Goal: Share content: Share content

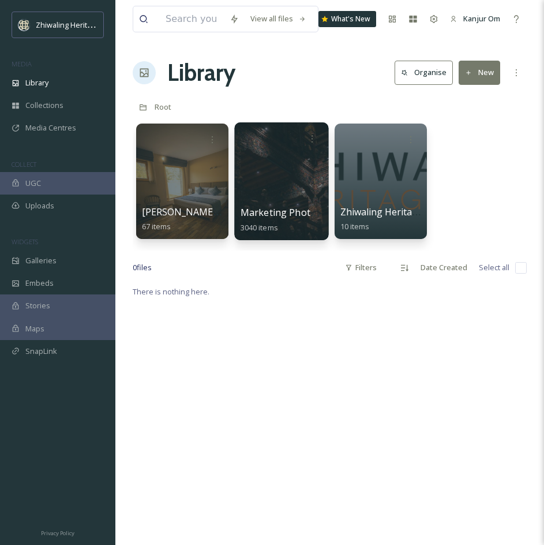
click at [304, 215] on span "Marketing Photo Library" at bounding box center [296, 212] width 110 height 13
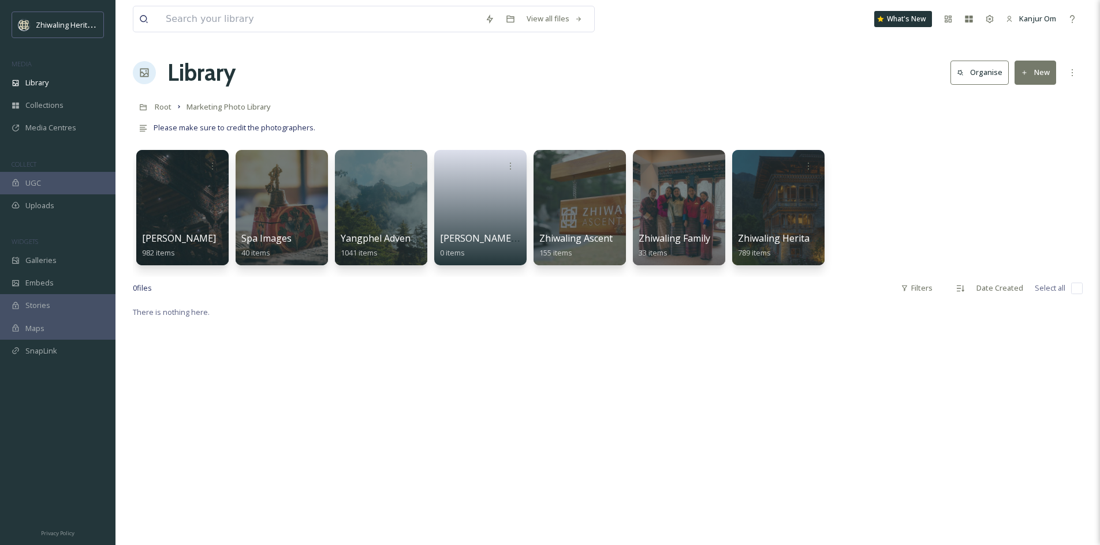
click at [552, 212] on div at bounding box center [579, 208] width 94 height 118
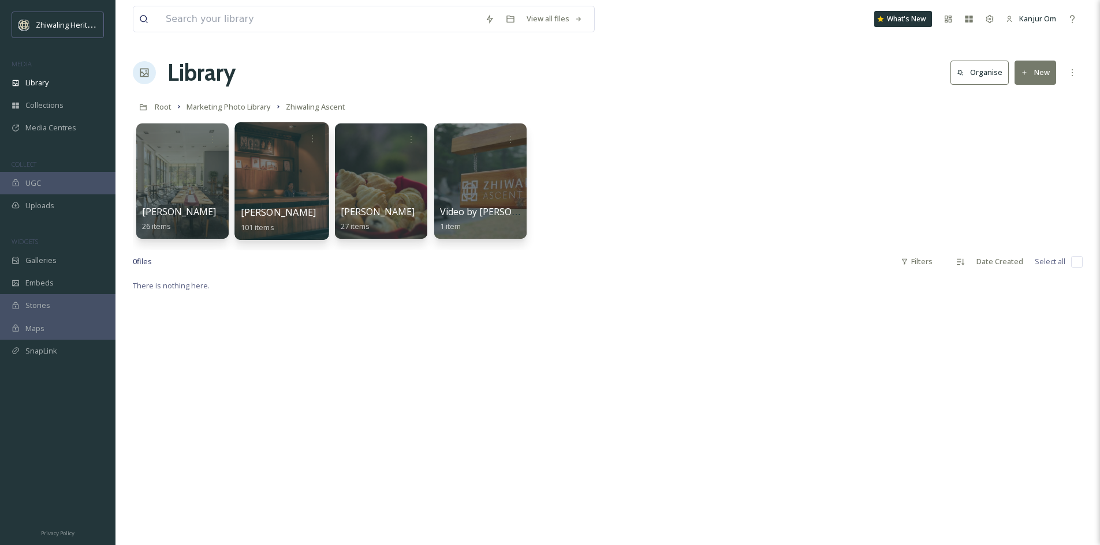
click at [287, 172] on div at bounding box center [281, 181] width 94 height 118
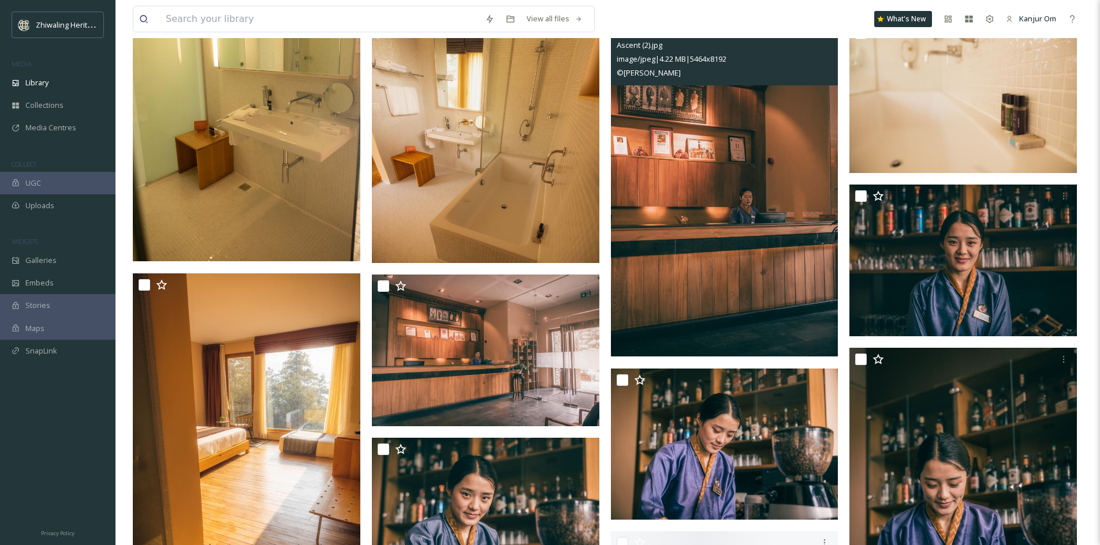
scroll to position [3001, 0]
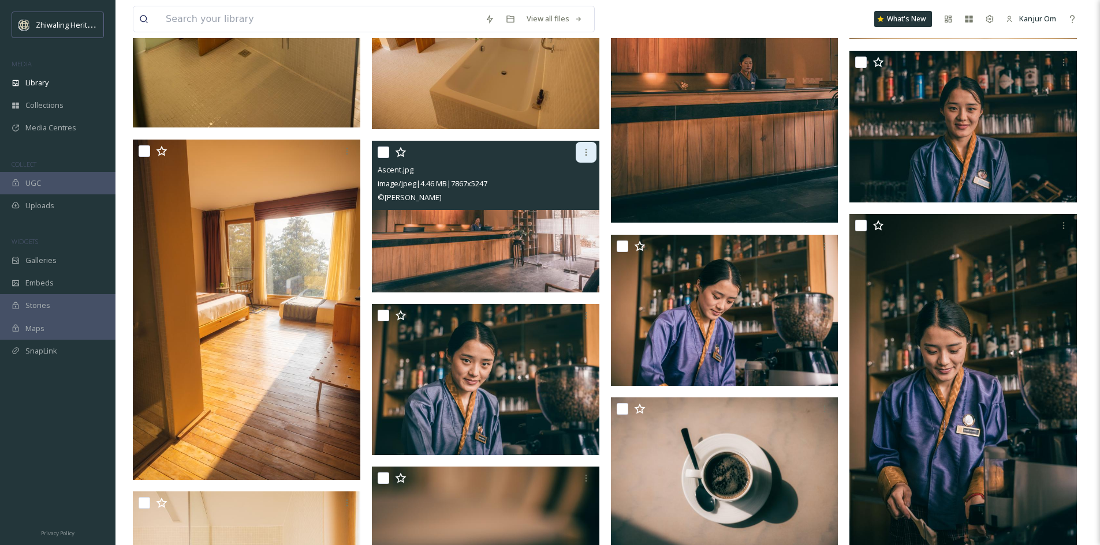
click at [552, 152] on icon at bounding box center [586, 152] width 2 height 7
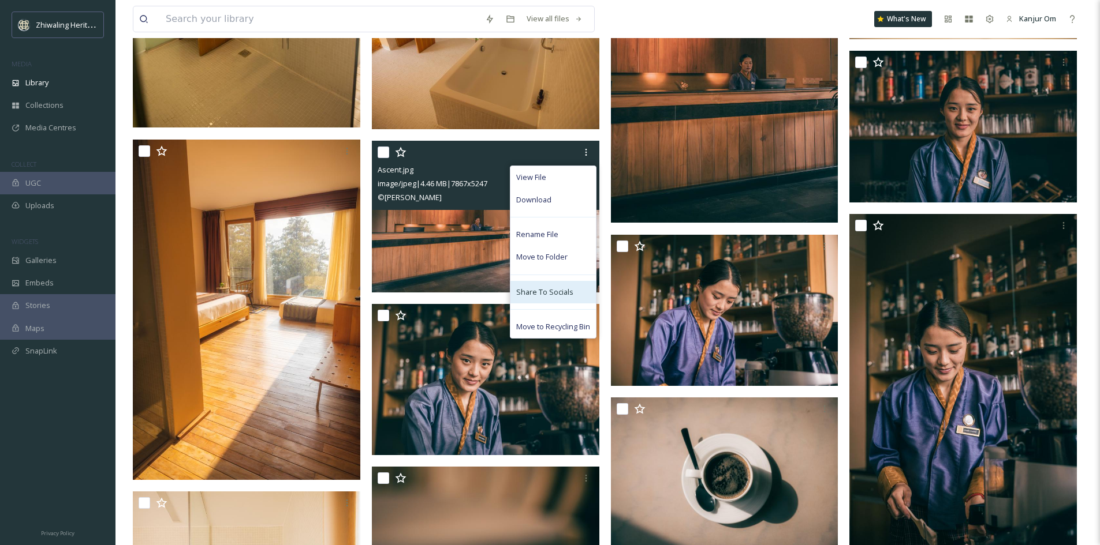
click at [552, 295] on span "Share To Socials" at bounding box center [544, 292] width 57 height 11
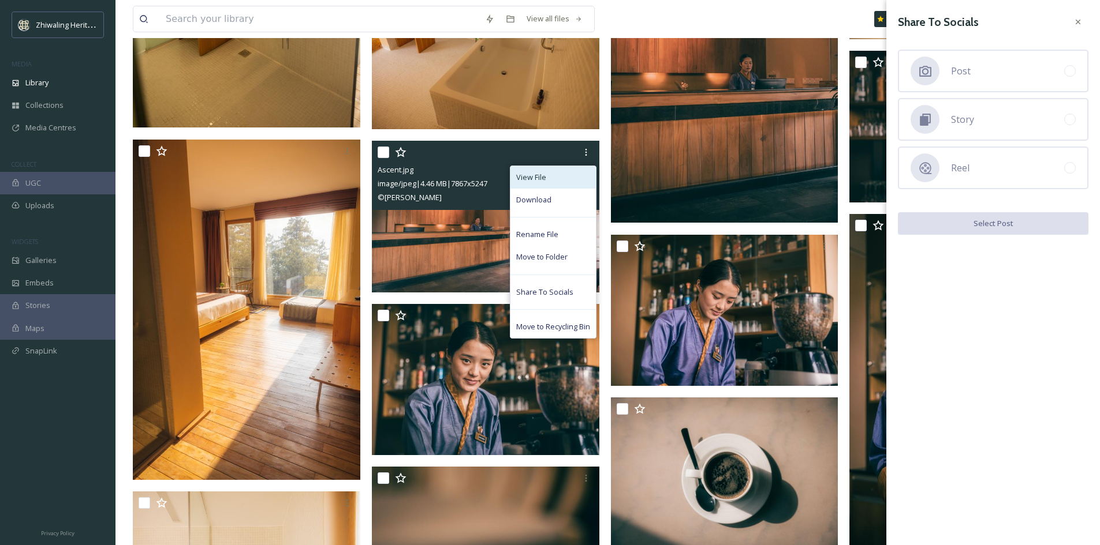
click at [526, 172] on span "View File" at bounding box center [531, 177] width 30 height 11
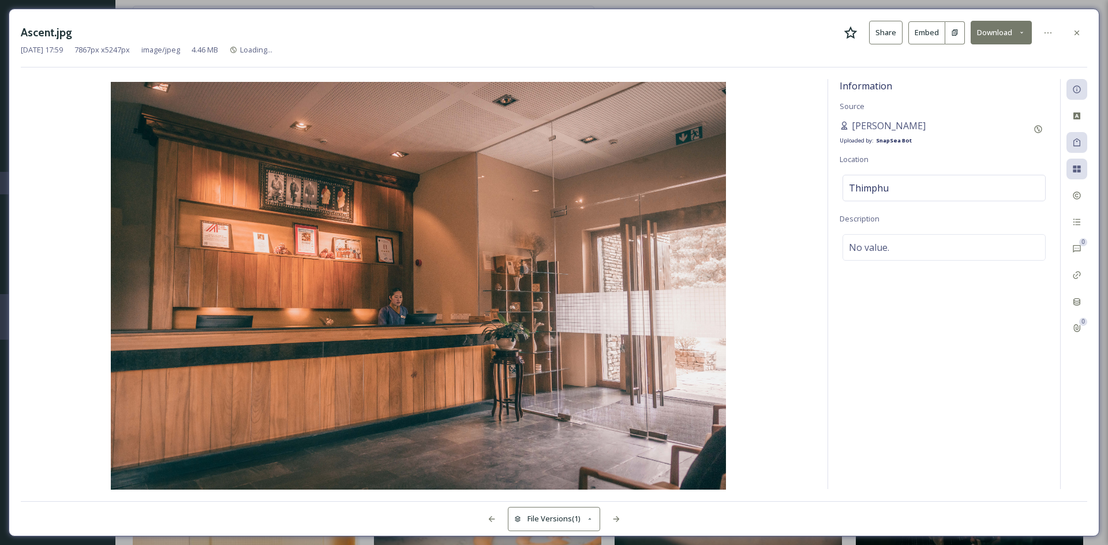
click at [552, 35] on button "Share" at bounding box center [885, 33] width 33 height 24
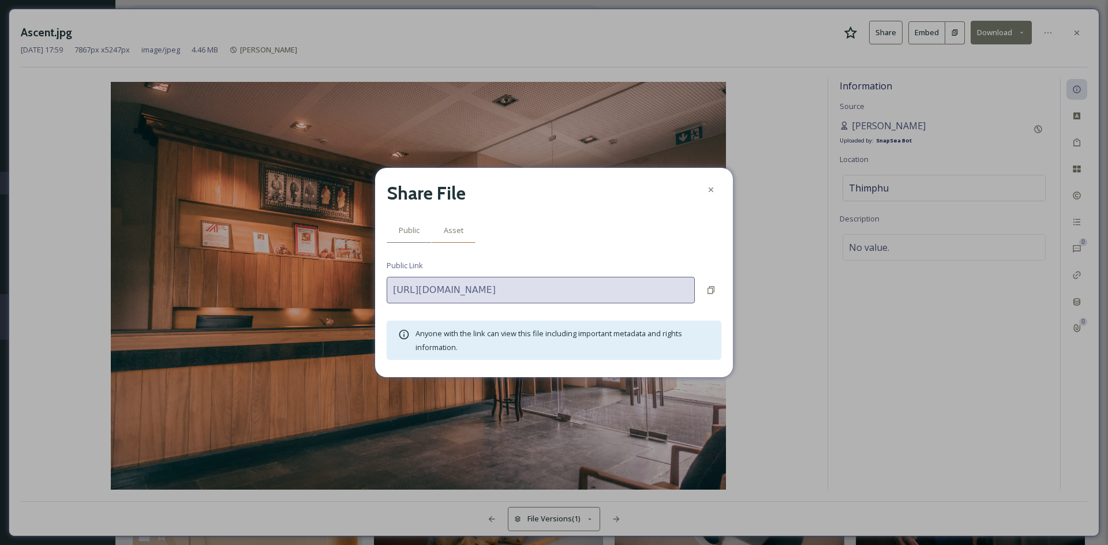
click at [446, 233] on span "Asset" at bounding box center [454, 230] width 20 height 11
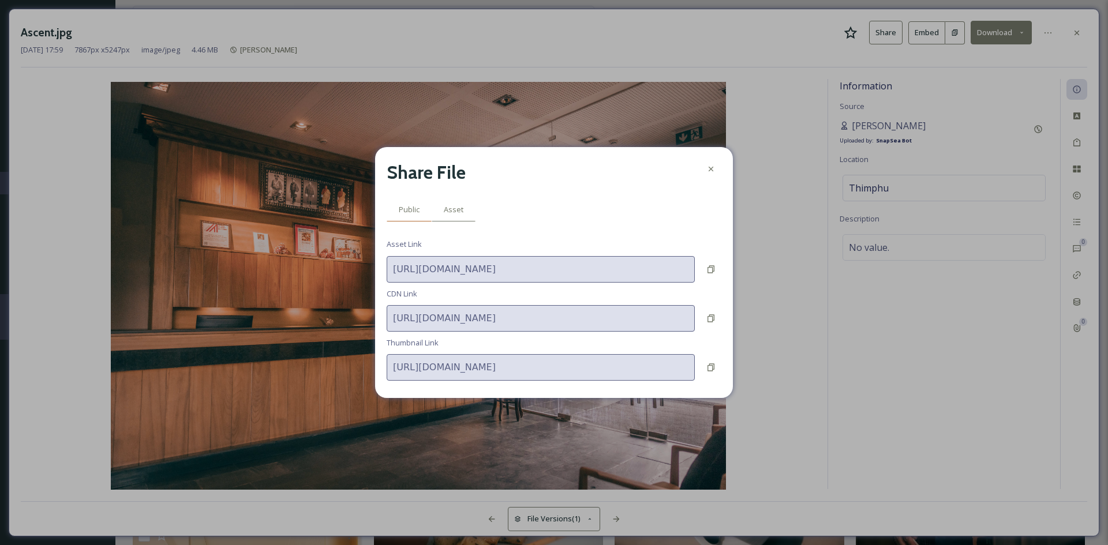
click at [413, 207] on span "Public" at bounding box center [409, 209] width 21 height 11
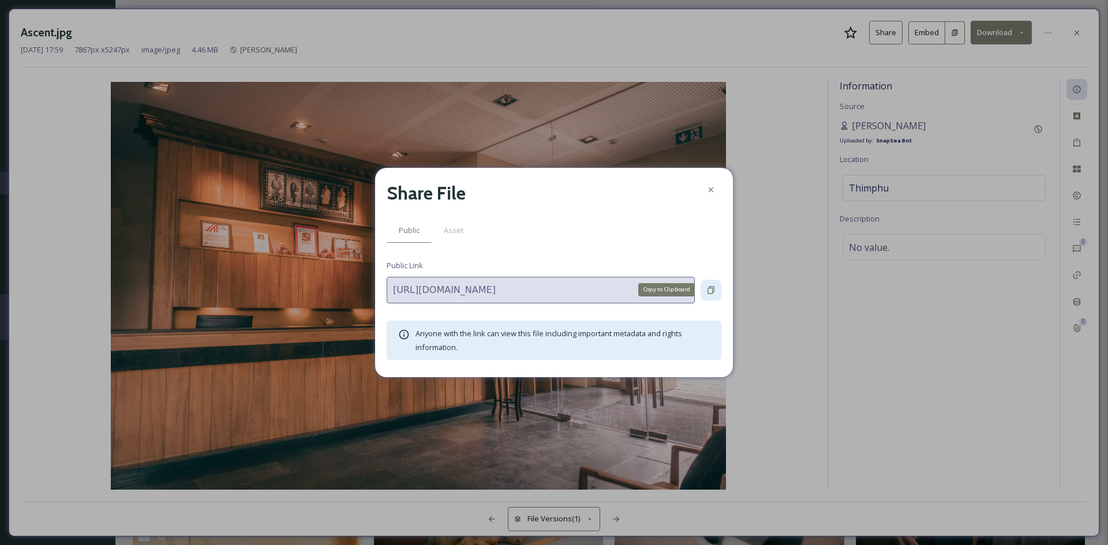
click at [552, 294] on icon at bounding box center [710, 290] width 9 height 9
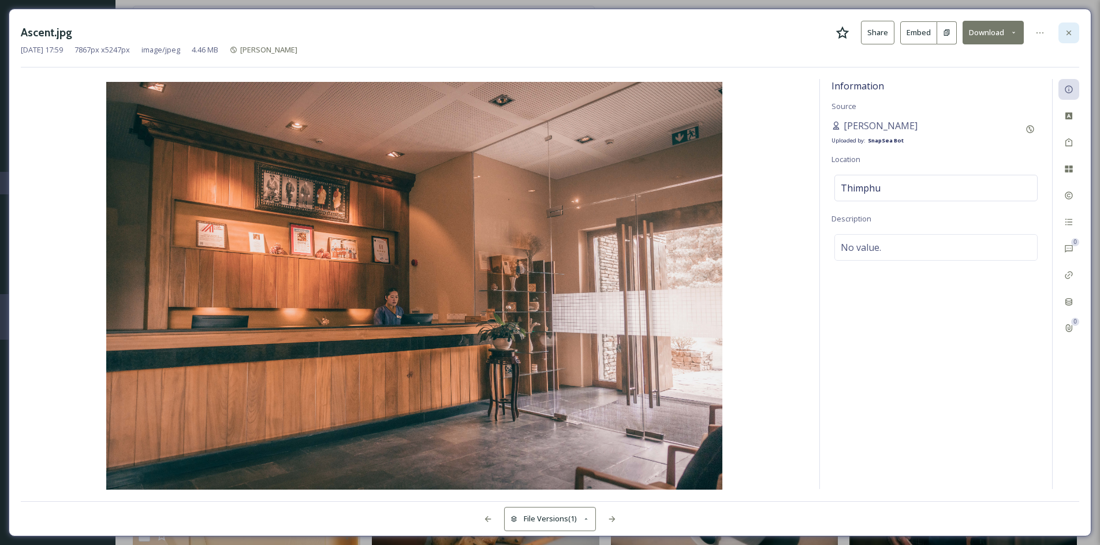
click at [552, 33] on icon at bounding box center [1068, 32] width 9 height 9
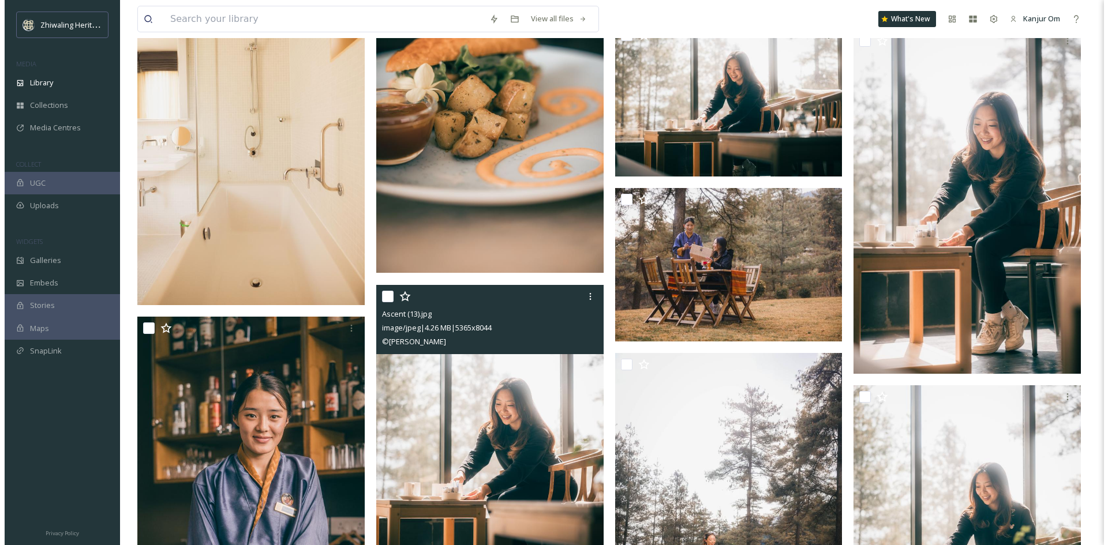
scroll to position [3636, 0]
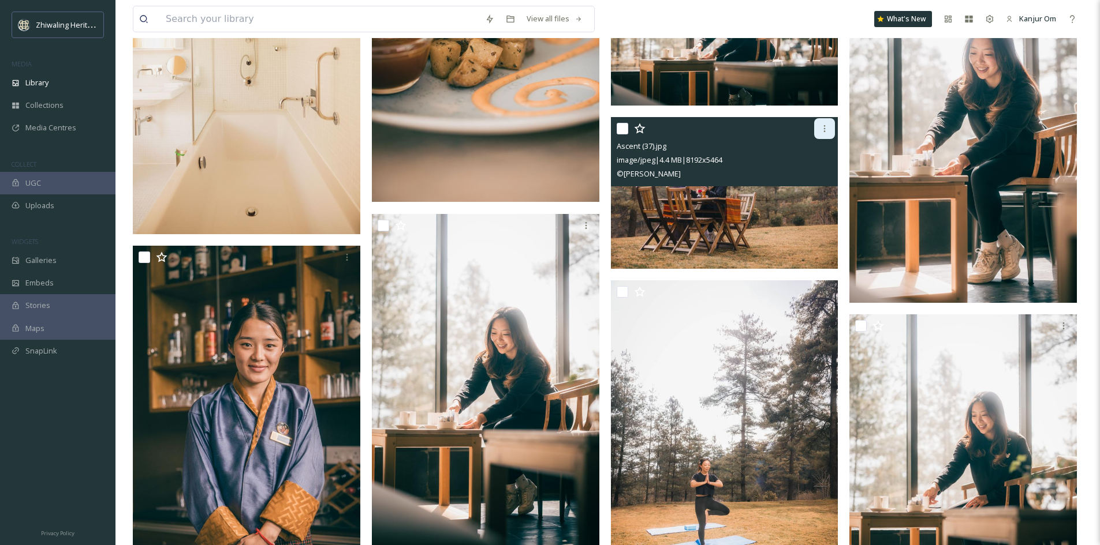
click at [552, 129] on icon at bounding box center [824, 128] width 9 height 9
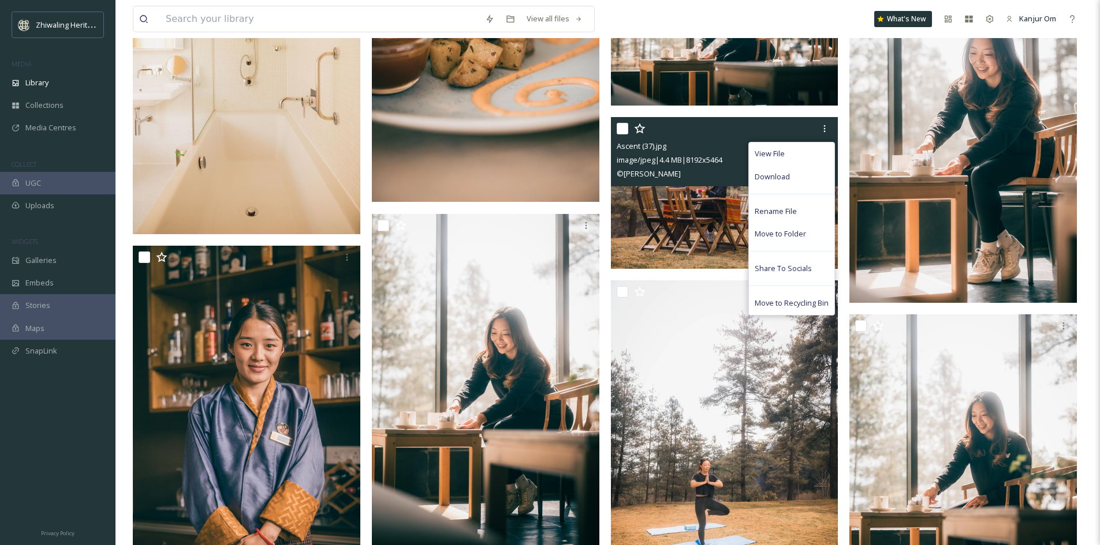
click at [552, 231] on img at bounding box center [724, 193] width 227 height 152
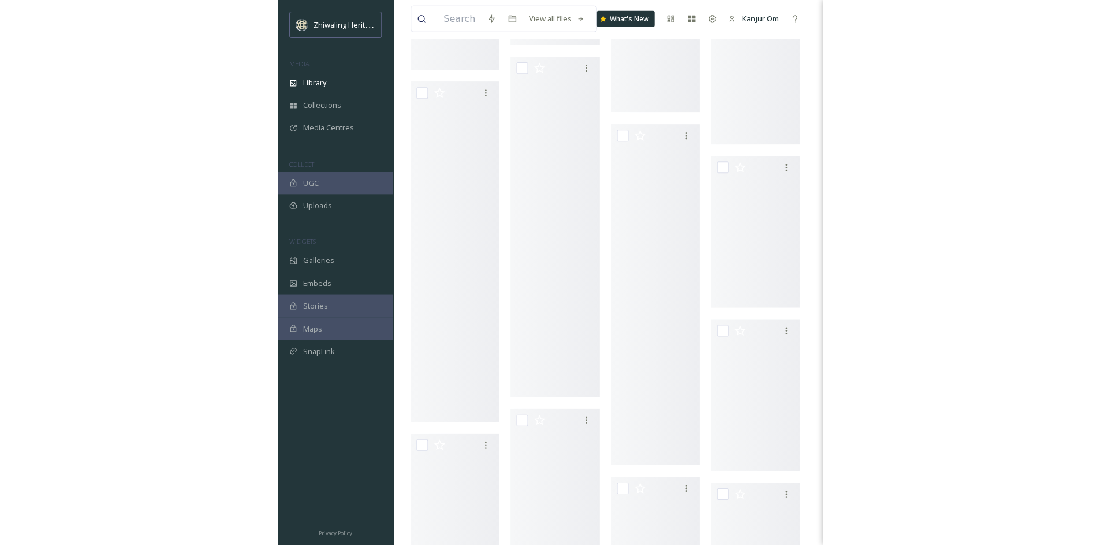
scroll to position [3603, 0]
